Goal: Information Seeking & Learning: Learn about a topic

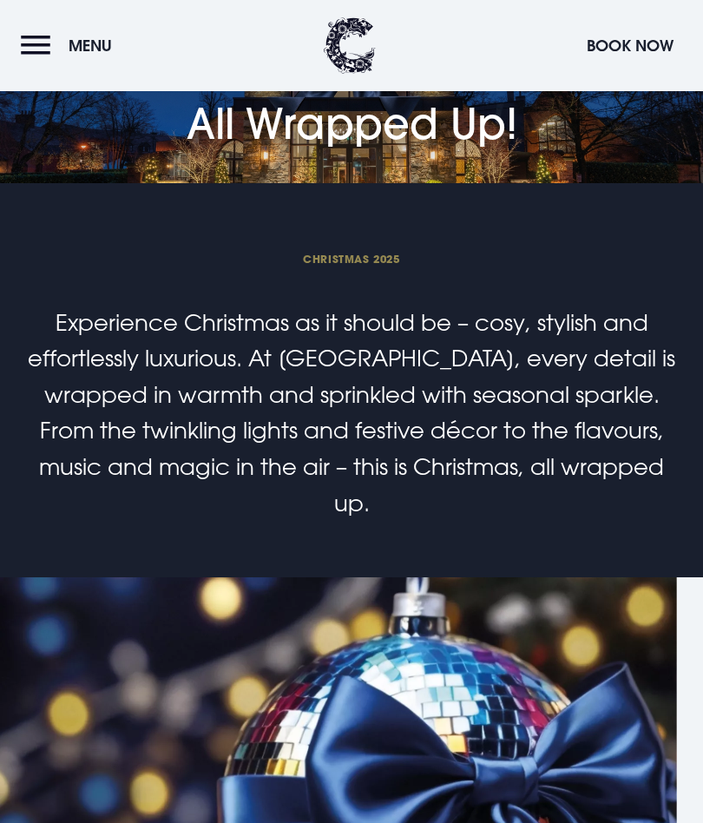
click at [74, 43] on span "Menu" at bounding box center [90, 46] width 43 height 20
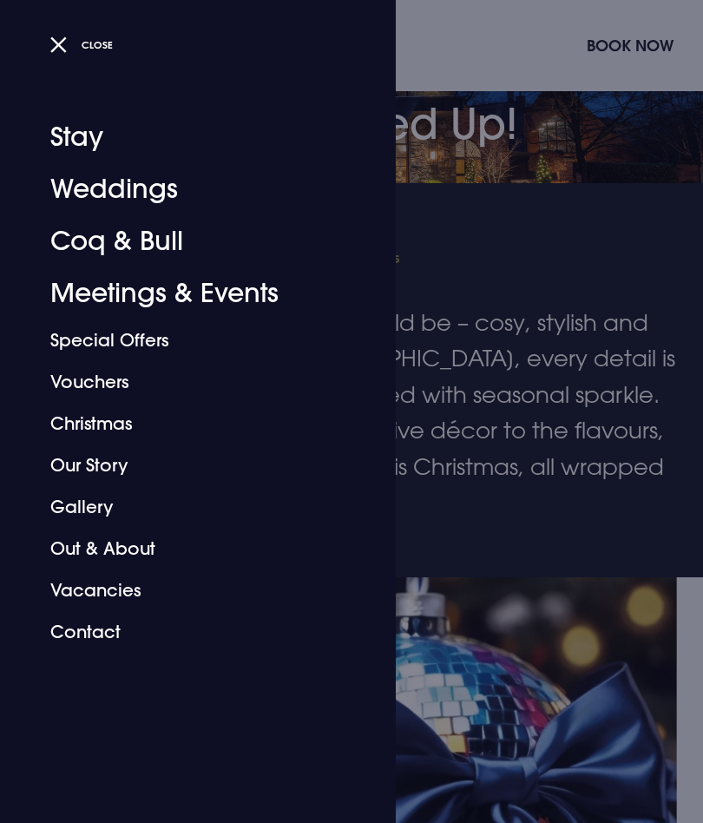
click at [62, 225] on link "Coq & Bull" at bounding box center [187, 241] width 274 height 52
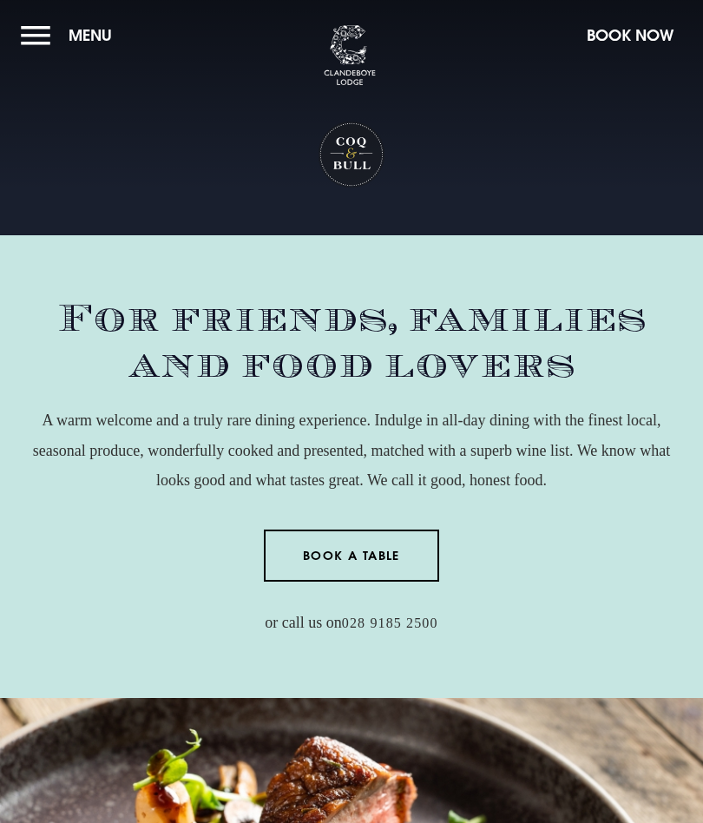
click at [5, 580] on div "For friends, families and food lovers A warm welcome and a truly rare dining ex…" at bounding box center [351, 466] width 703 height 341
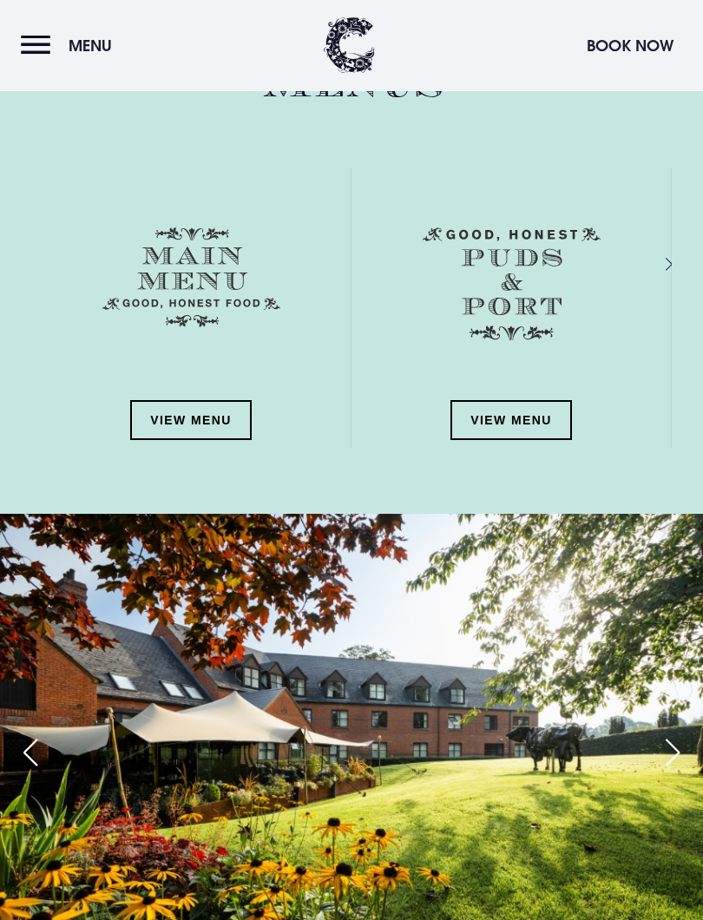
scroll to position [2152, 0]
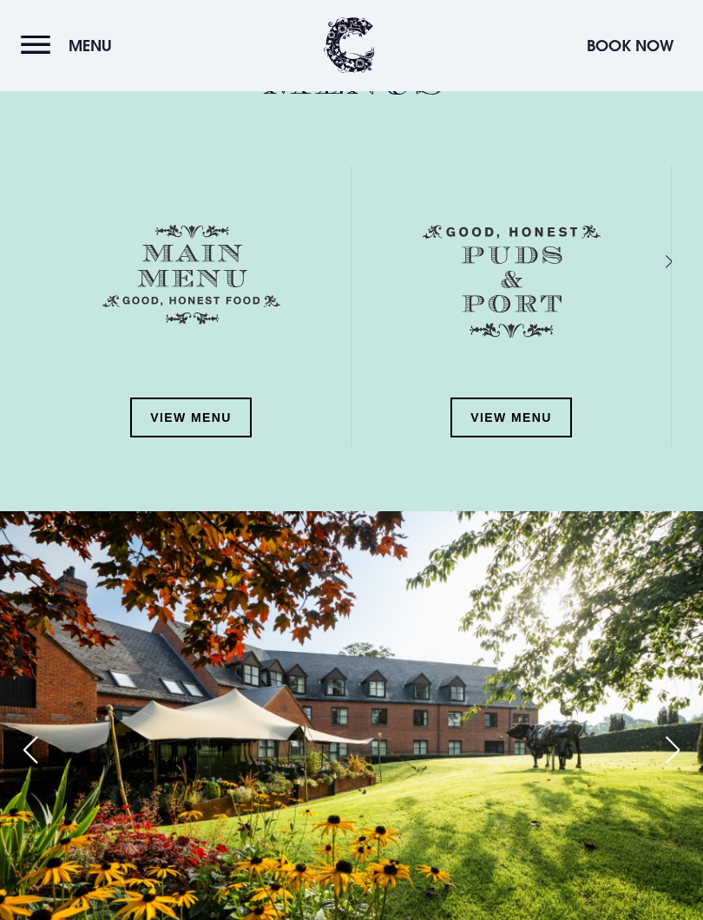
click at [171, 412] on link "View Menu" at bounding box center [191, 418] width 122 height 40
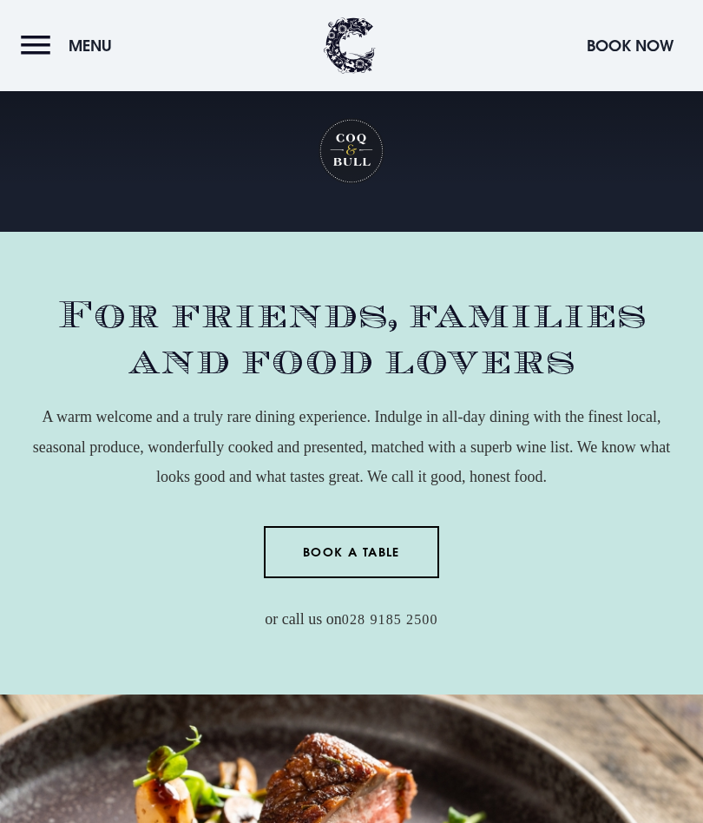
scroll to position [2, 0]
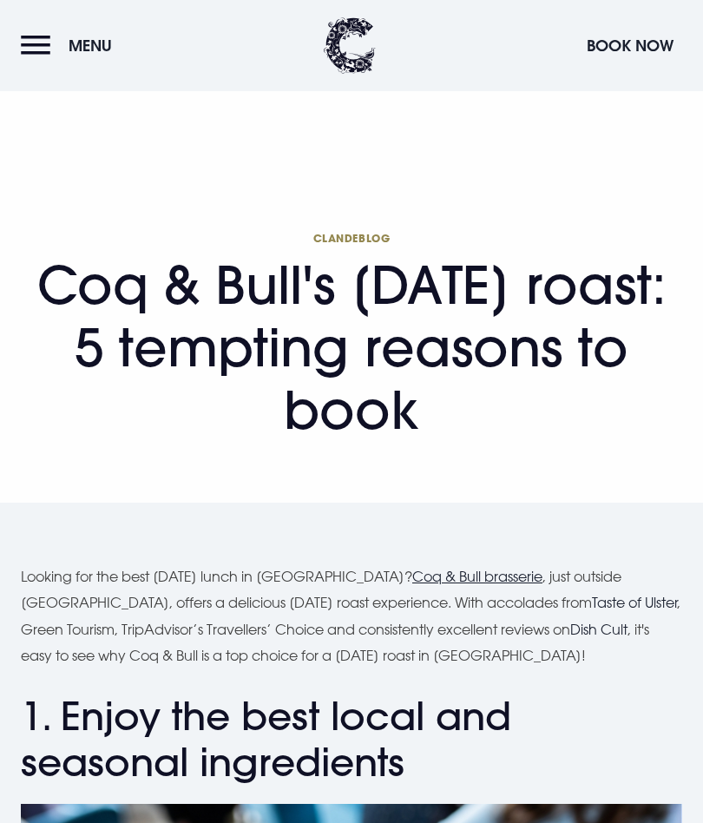
click at [49, 35] on button "Menu" at bounding box center [71, 45] width 100 height 37
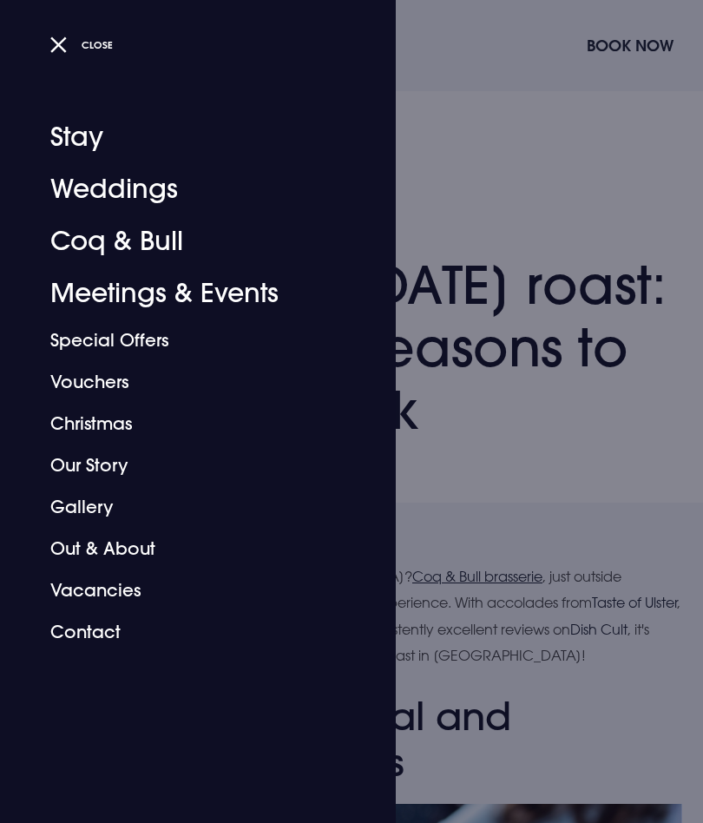
click at [155, 234] on link "Coq & Bull" at bounding box center [187, 241] width 274 height 52
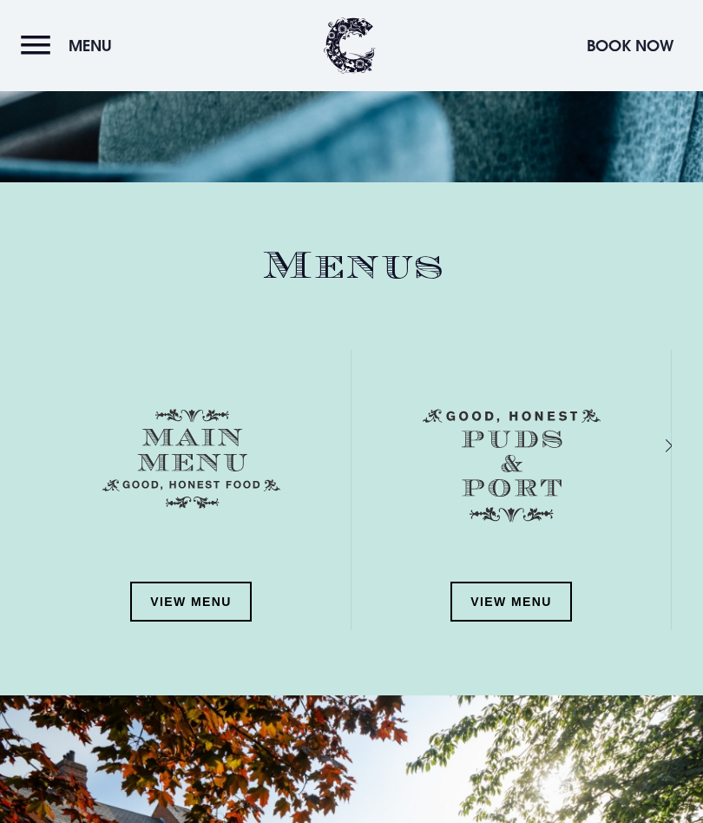
scroll to position [1967, 0]
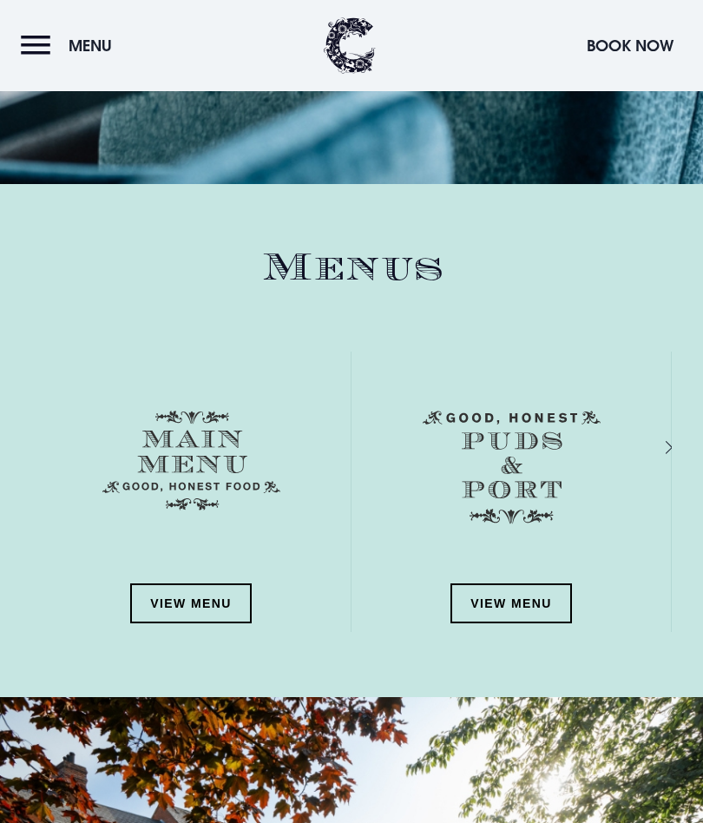
click at [187, 598] on link "View Menu" at bounding box center [191, 603] width 122 height 40
click at [522, 600] on link "View Menu" at bounding box center [511, 603] width 122 height 40
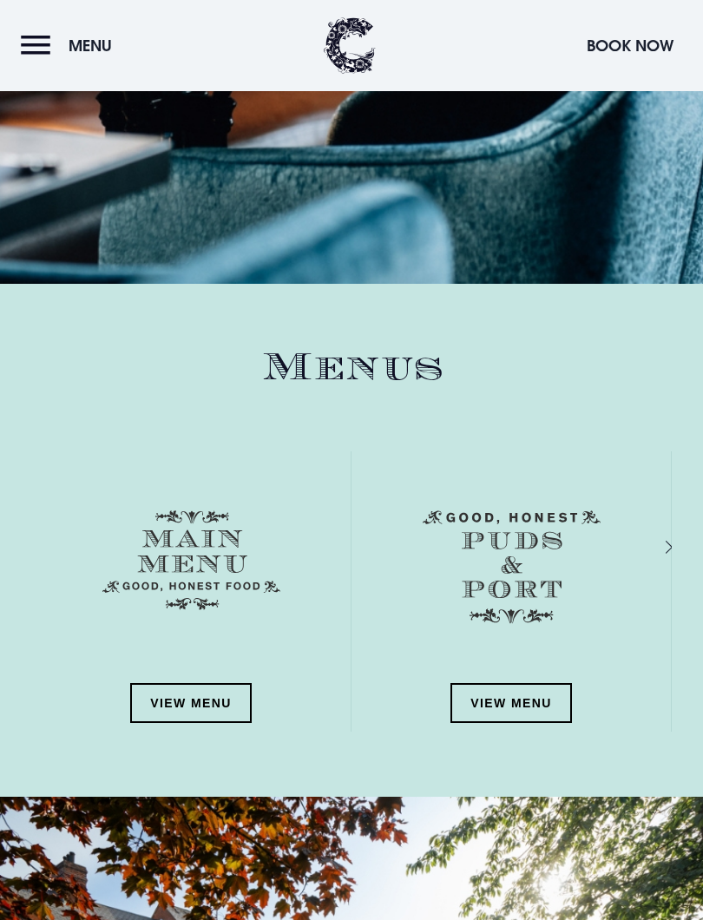
click at [187, 706] on link "View Menu" at bounding box center [191, 703] width 122 height 40
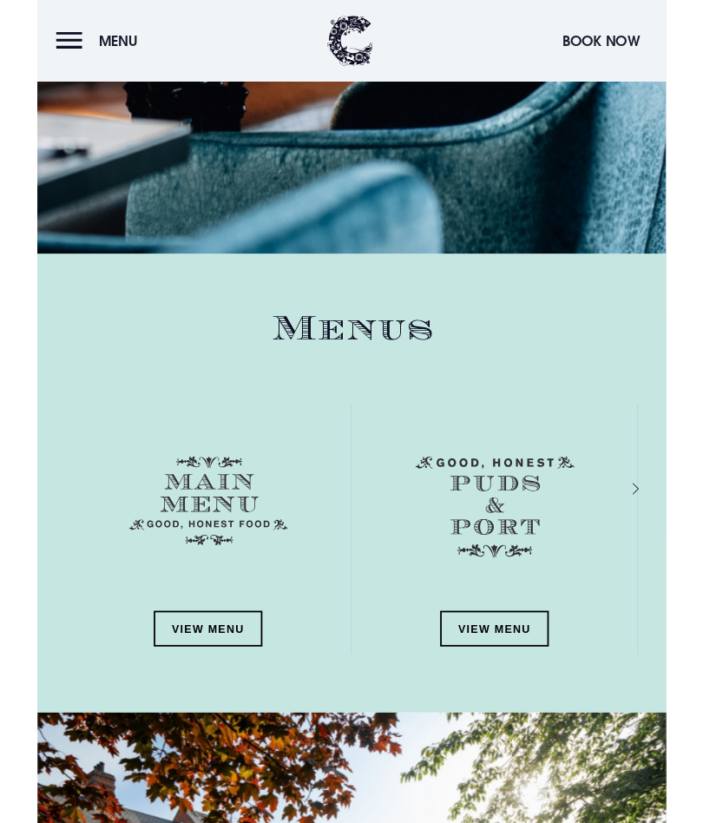
scroll to position [1916, 0]
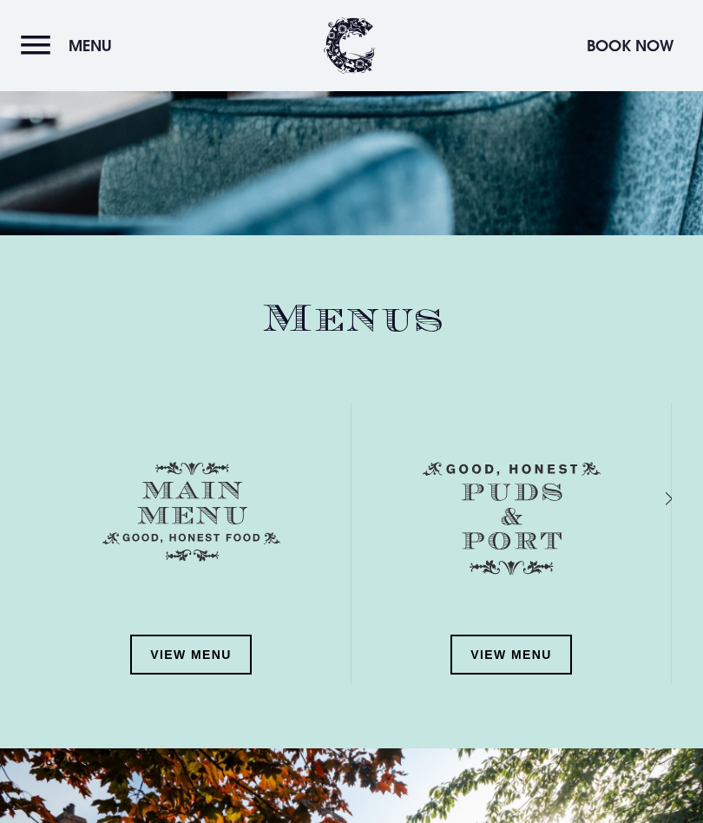
click at [202, 645] on link "View Menu" at bounding box center [191, 654] width 122 height 40
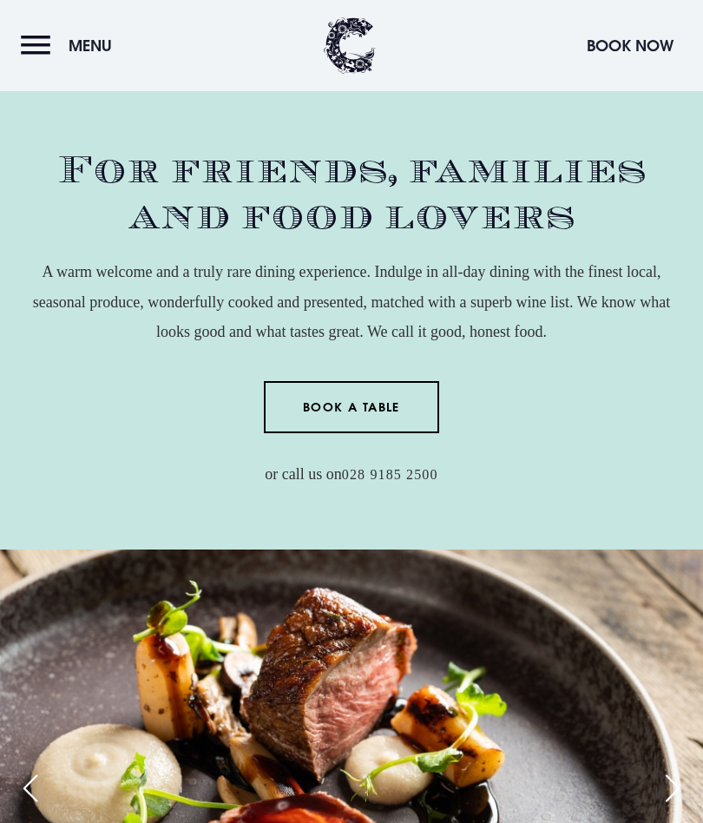
scroll to position [0, 0]
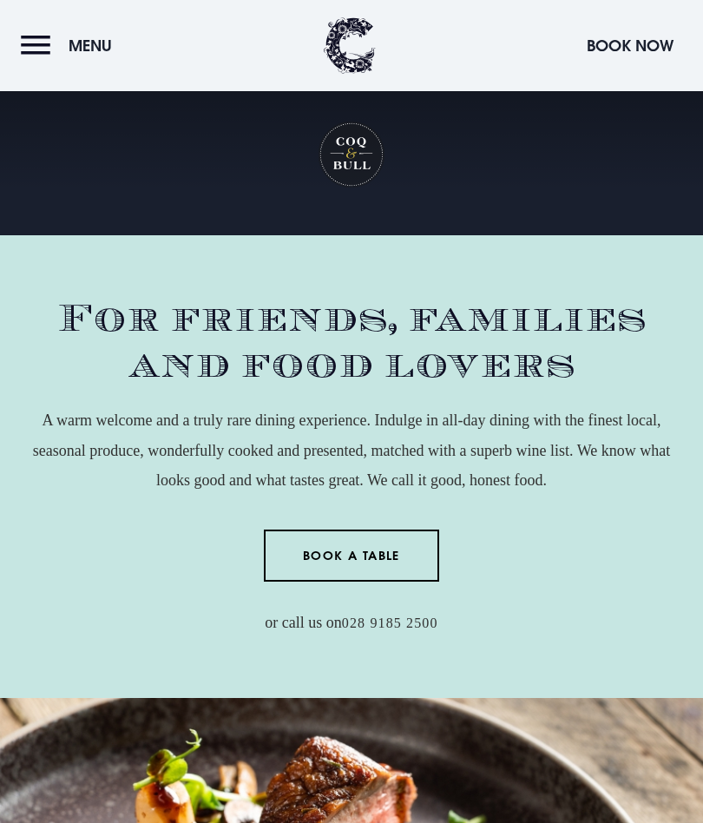
click at [105, 45] on span "Menu" at bounding box center [90, 46] width 43 height 20
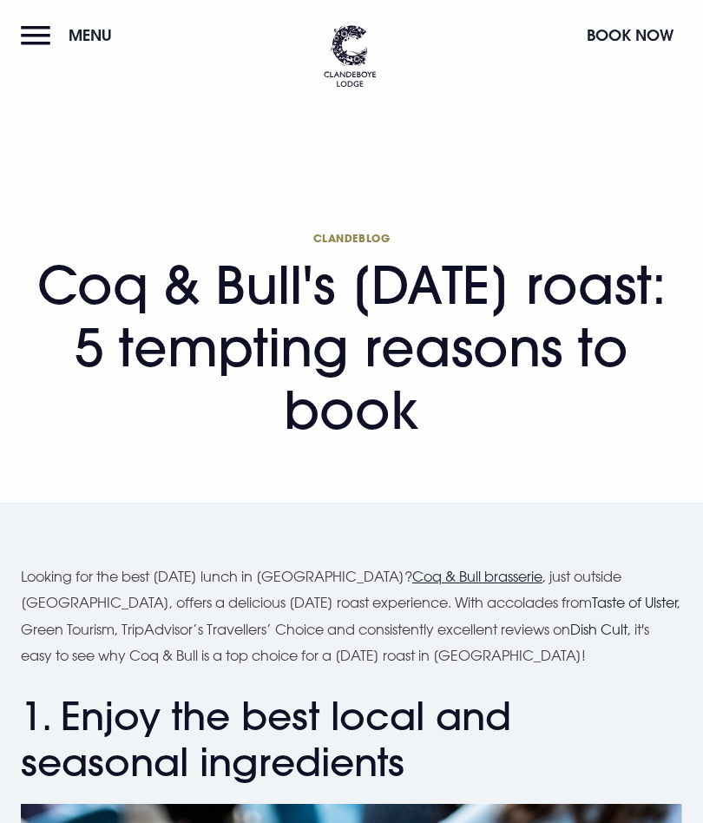
checkbox input "true"
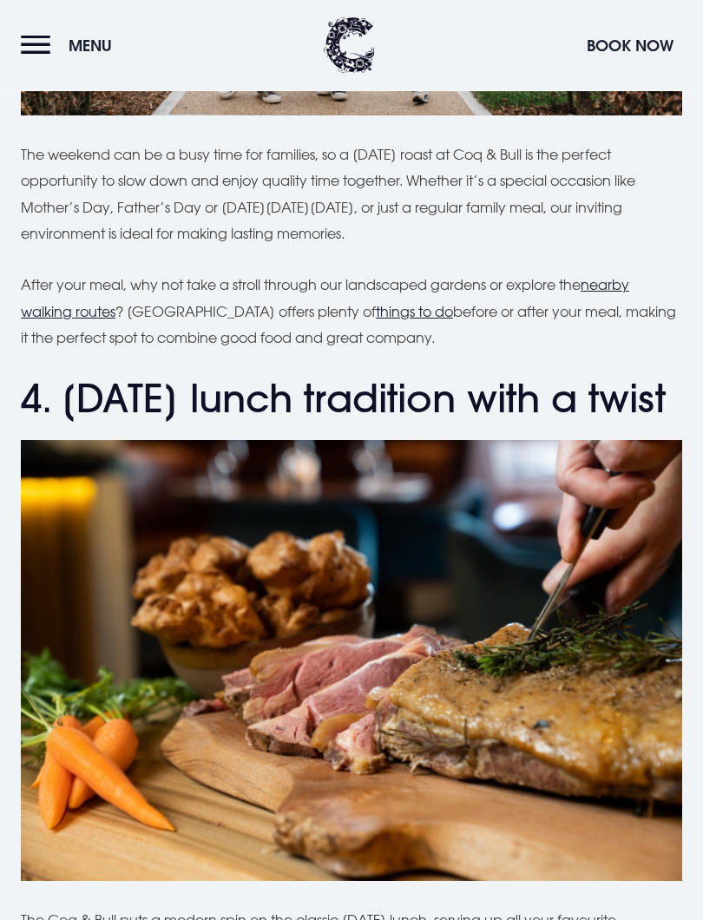
scroll to position [2581, 0]
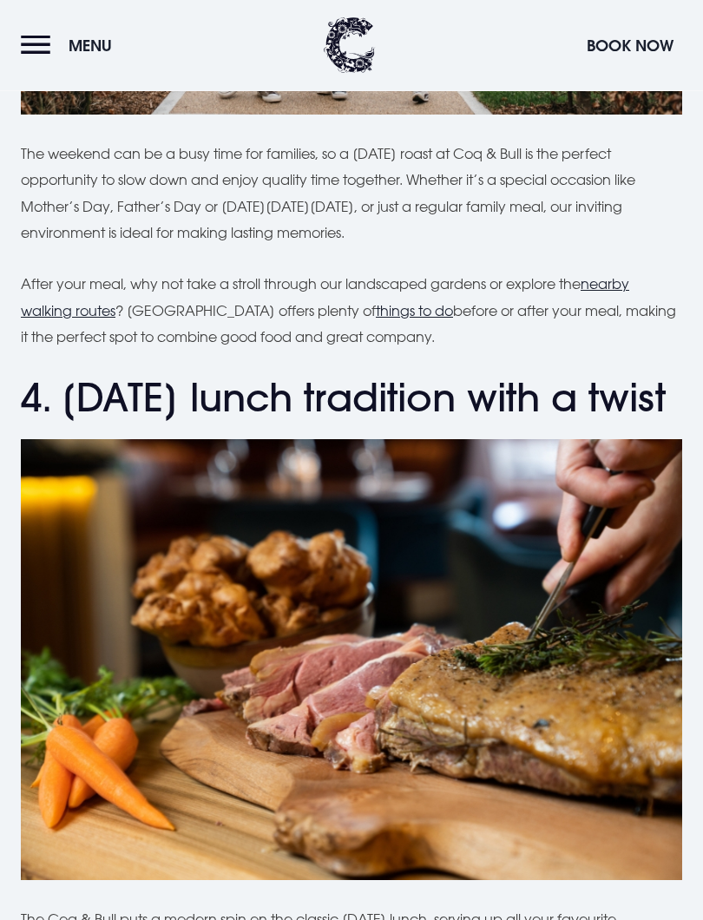
click at [65, 417] on h2 "4. Sunday lunch tradition with a twist" at bounding box center [351, 399] width 661 height 46
click at [202, 395] on h2 "4. Sunday lunch tradition with a twist" at bounding box center [351, 399] width 661 height 46
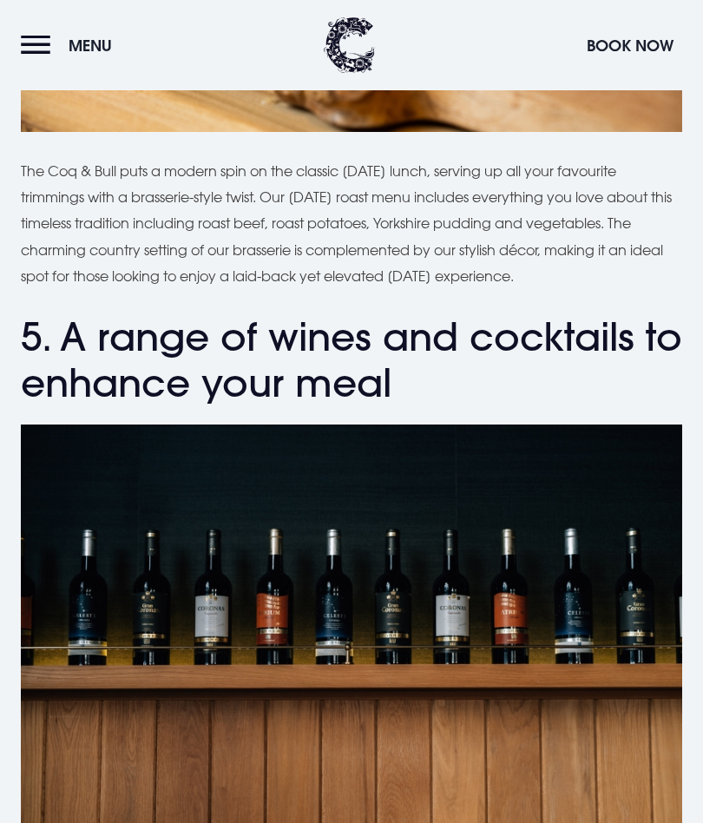
scroll to position [3291, 0]
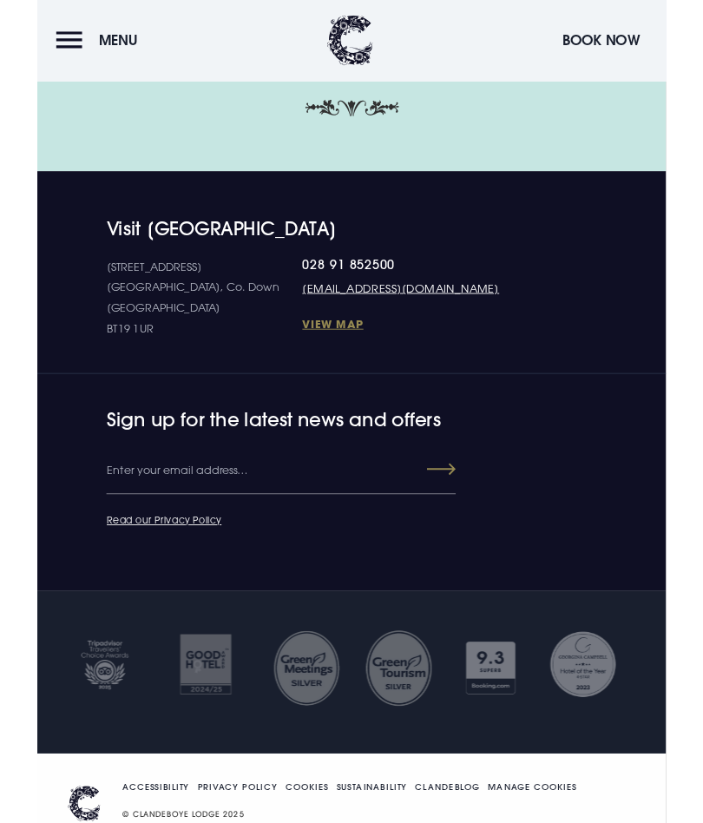
scroll to position [5194, 0]
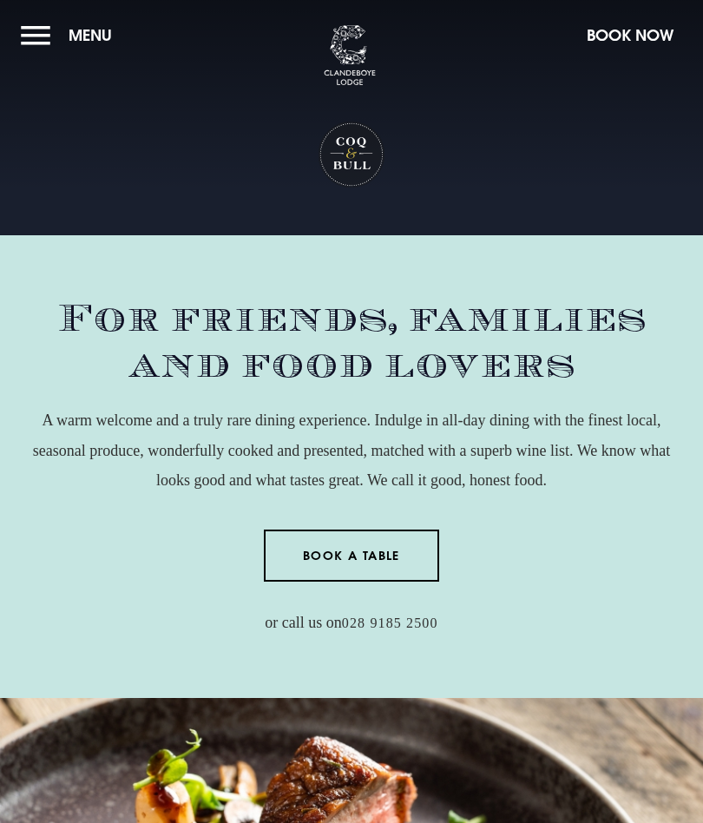
checkbox input "true"
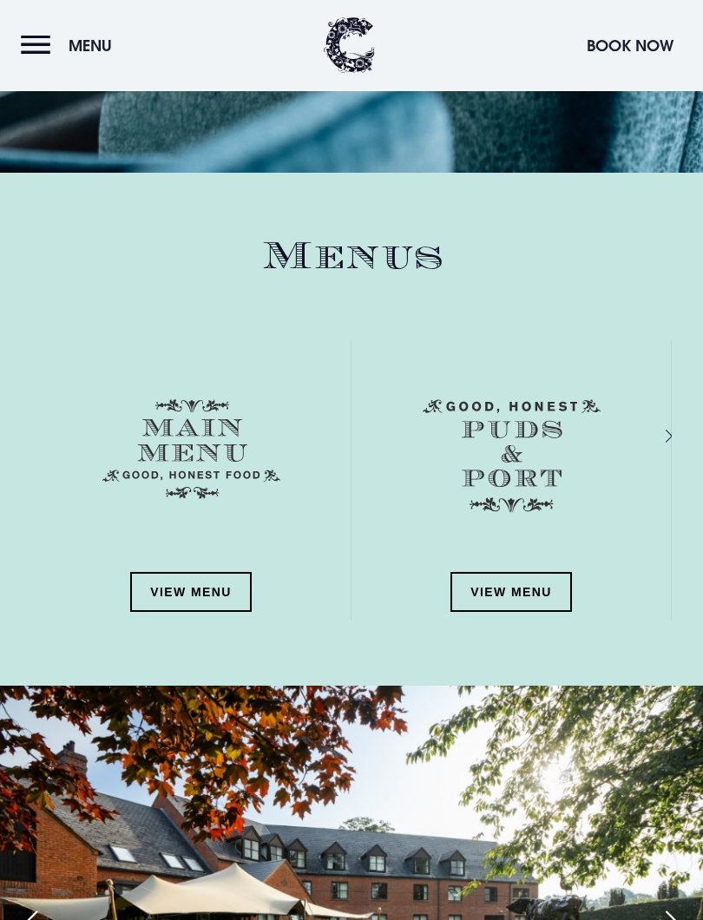
scroll to position [1978, 0]
click at [194, 591] on link "View Menu" at bounding box center [191, 592] width 122 height 40
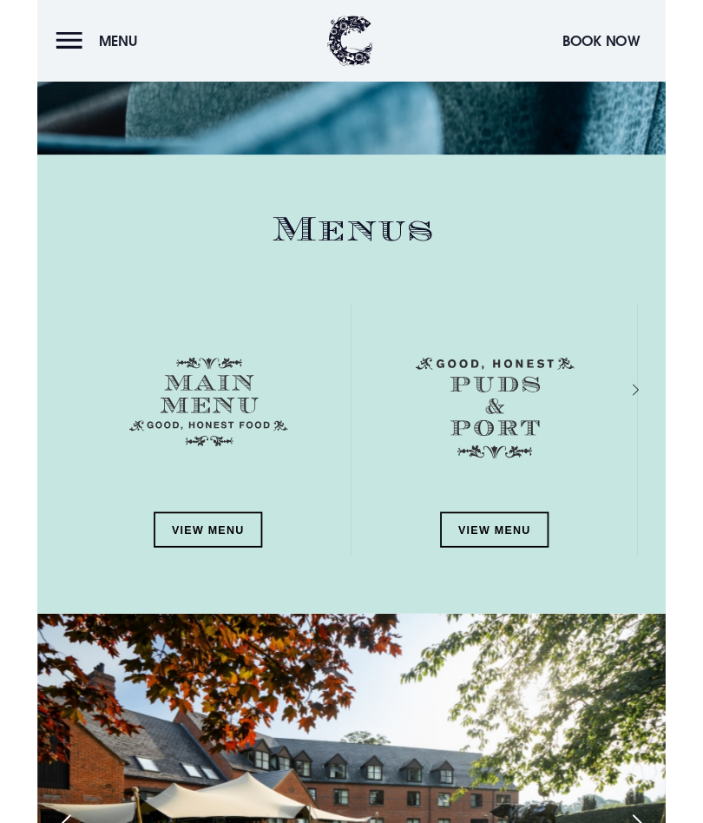
scroll to position [2027, 0]
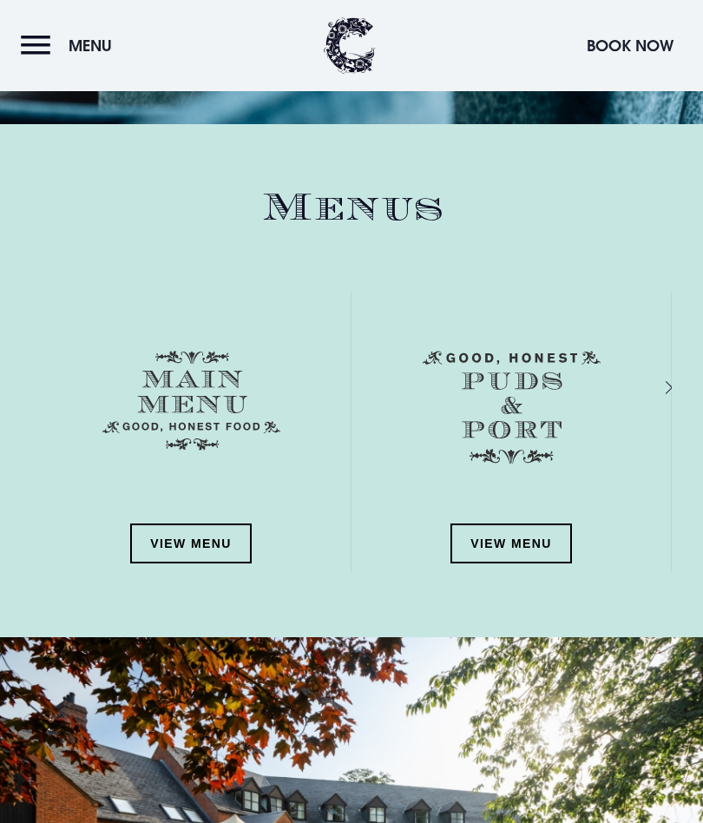
click at [533, 537] on link "View Menu" at bounding box center [511, 543] width 122 height 40
